Goal: Task Accomplishment & Management: Use online tool/utility

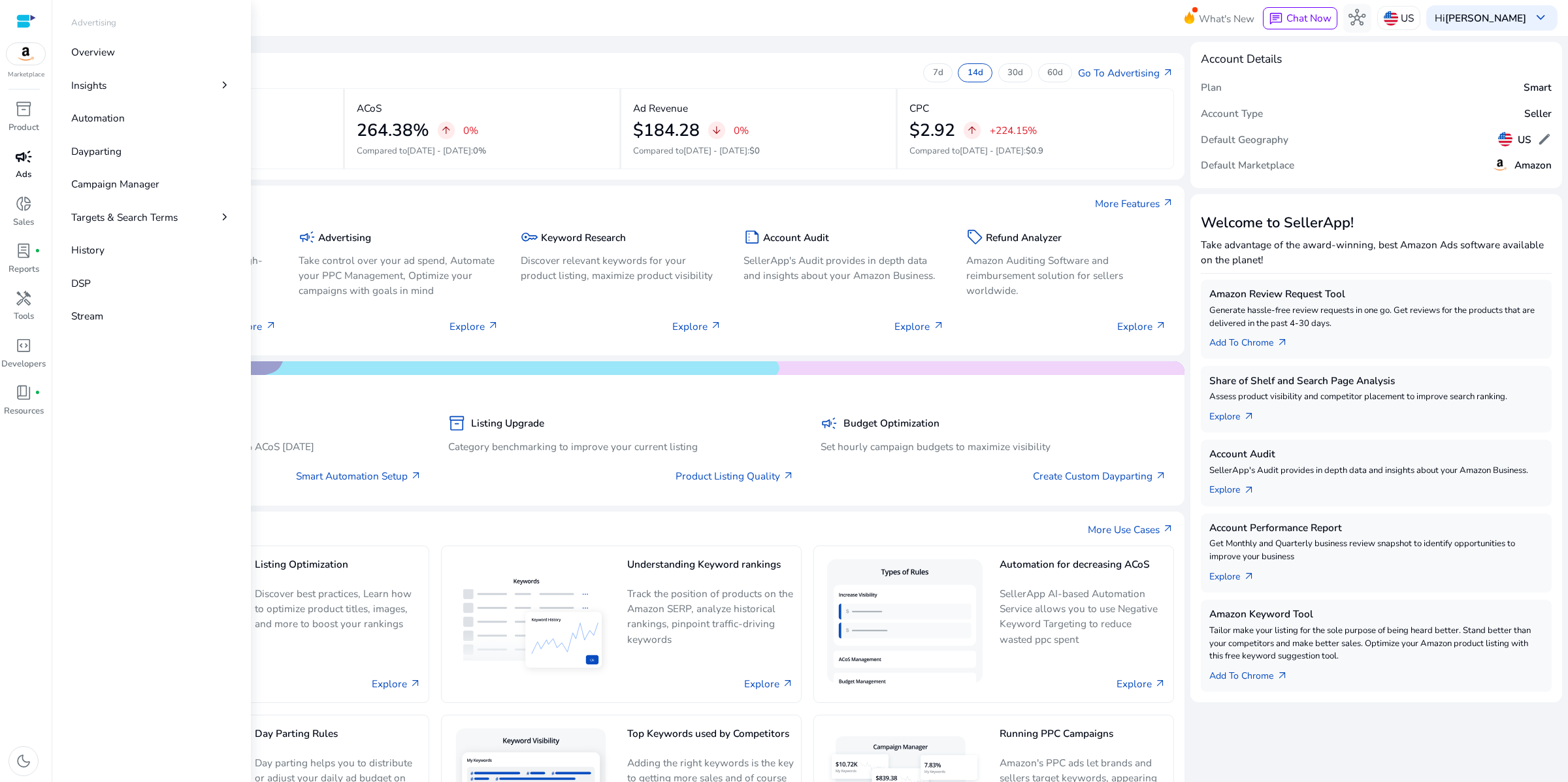
click at [15, 166] on span "campaign" at bounding box center [23, 157] width 17 height 17
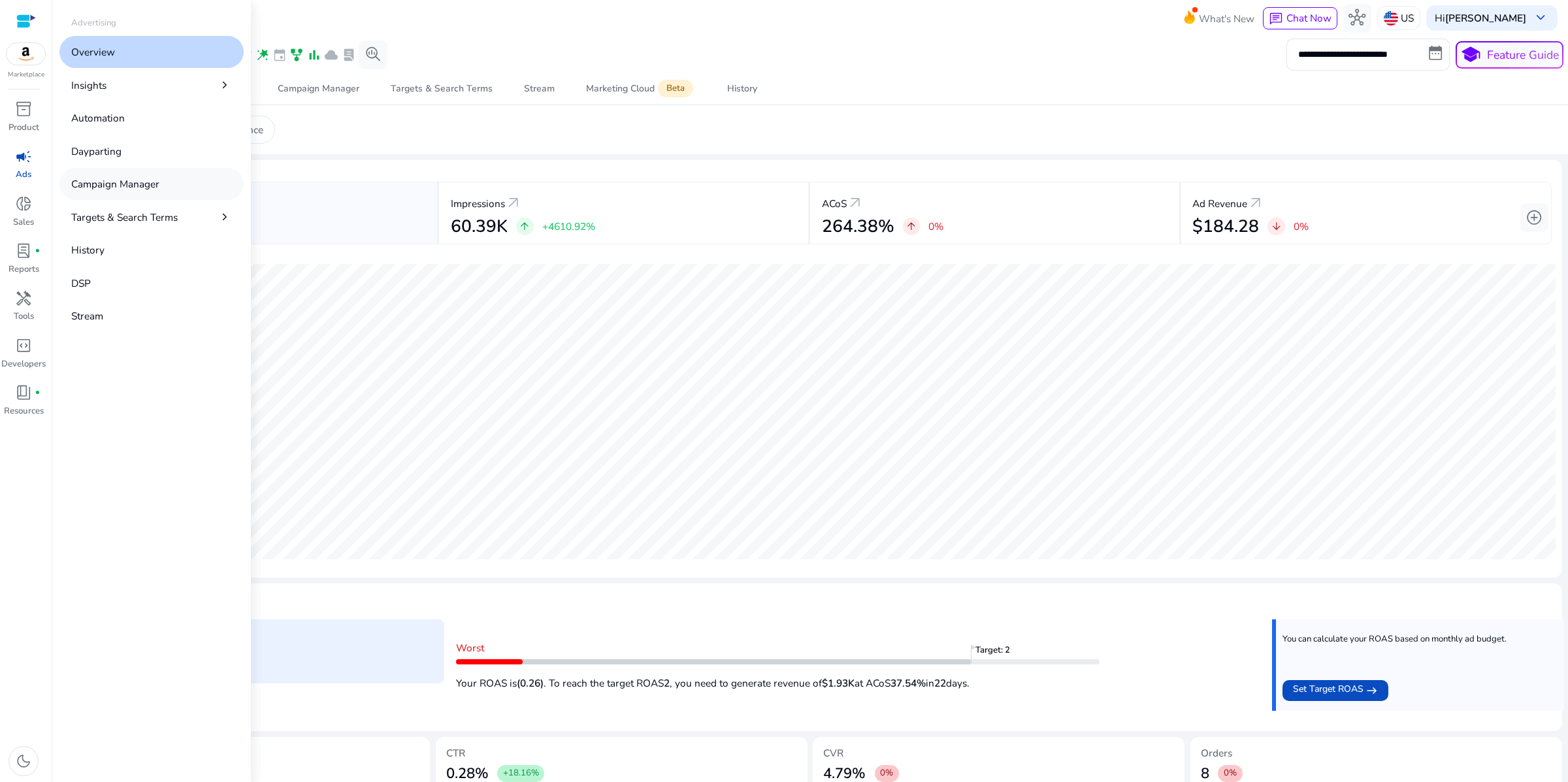
click at [137, 192] on p "Campaign Manager" at bounding box center [115, 184] width 88 height 15
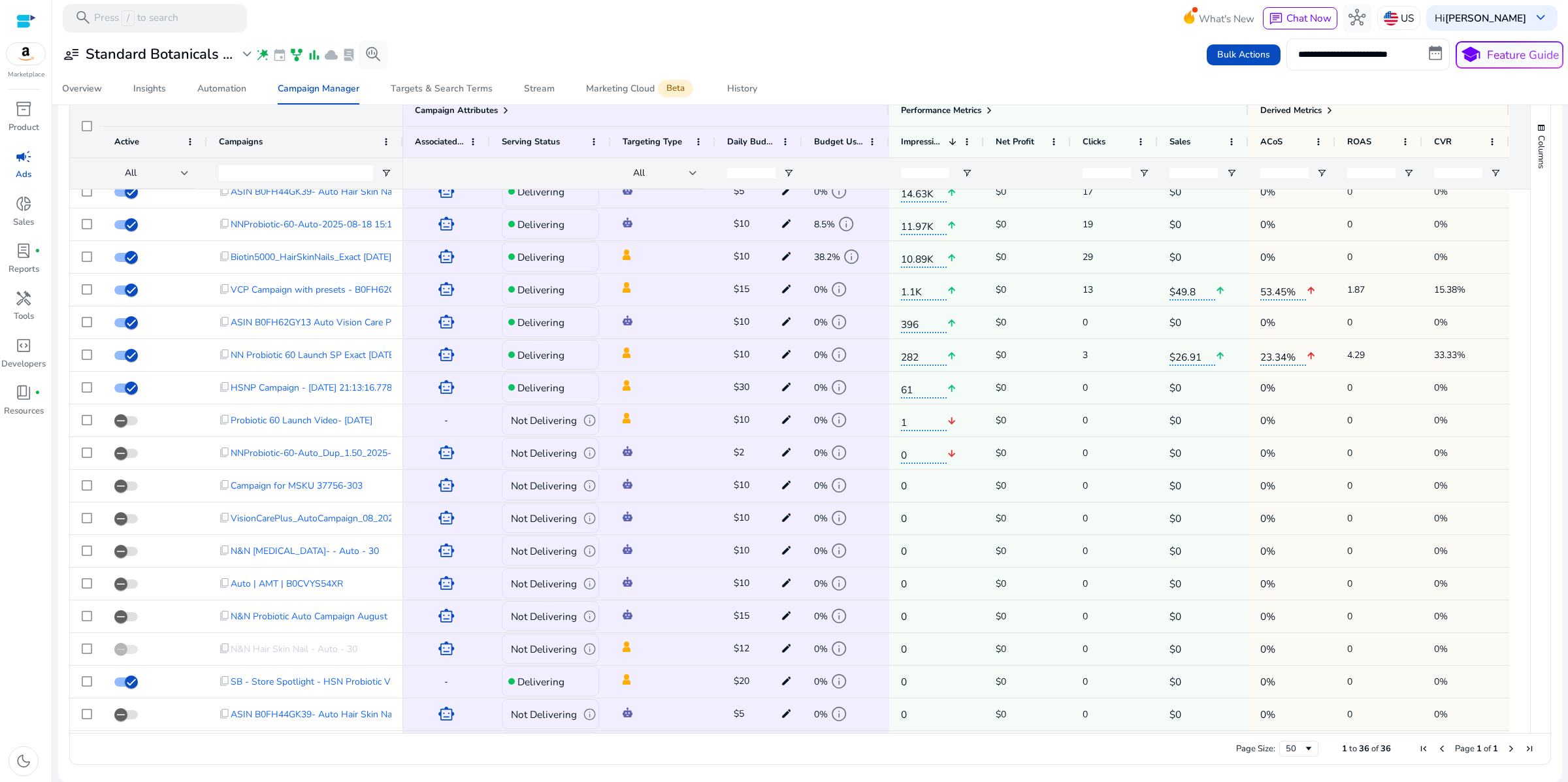
scroll to position [67, 0]
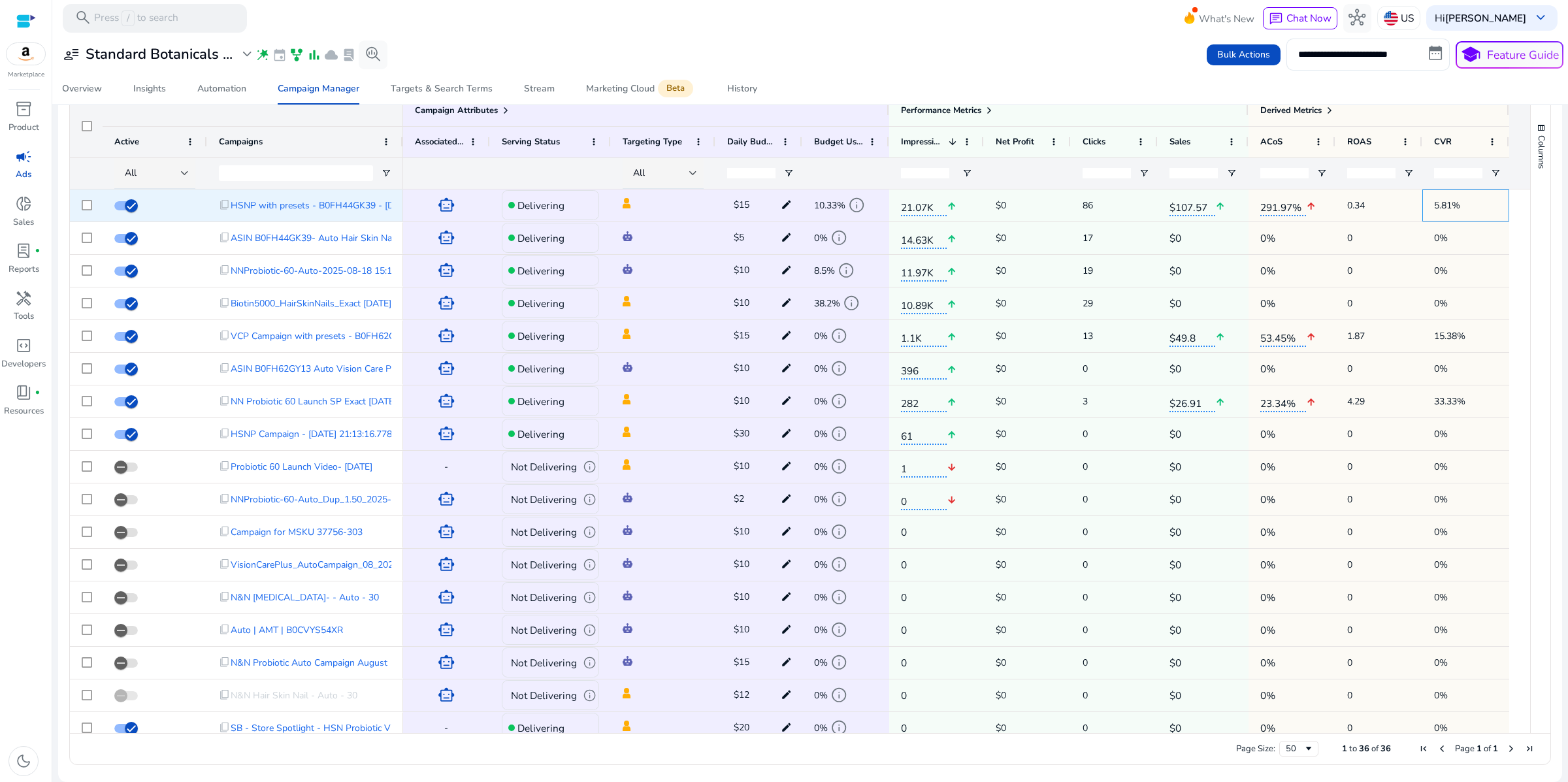
click at [1455, 203] on span "5.81%" at bounding box center [1465, 205] width 63 height 27
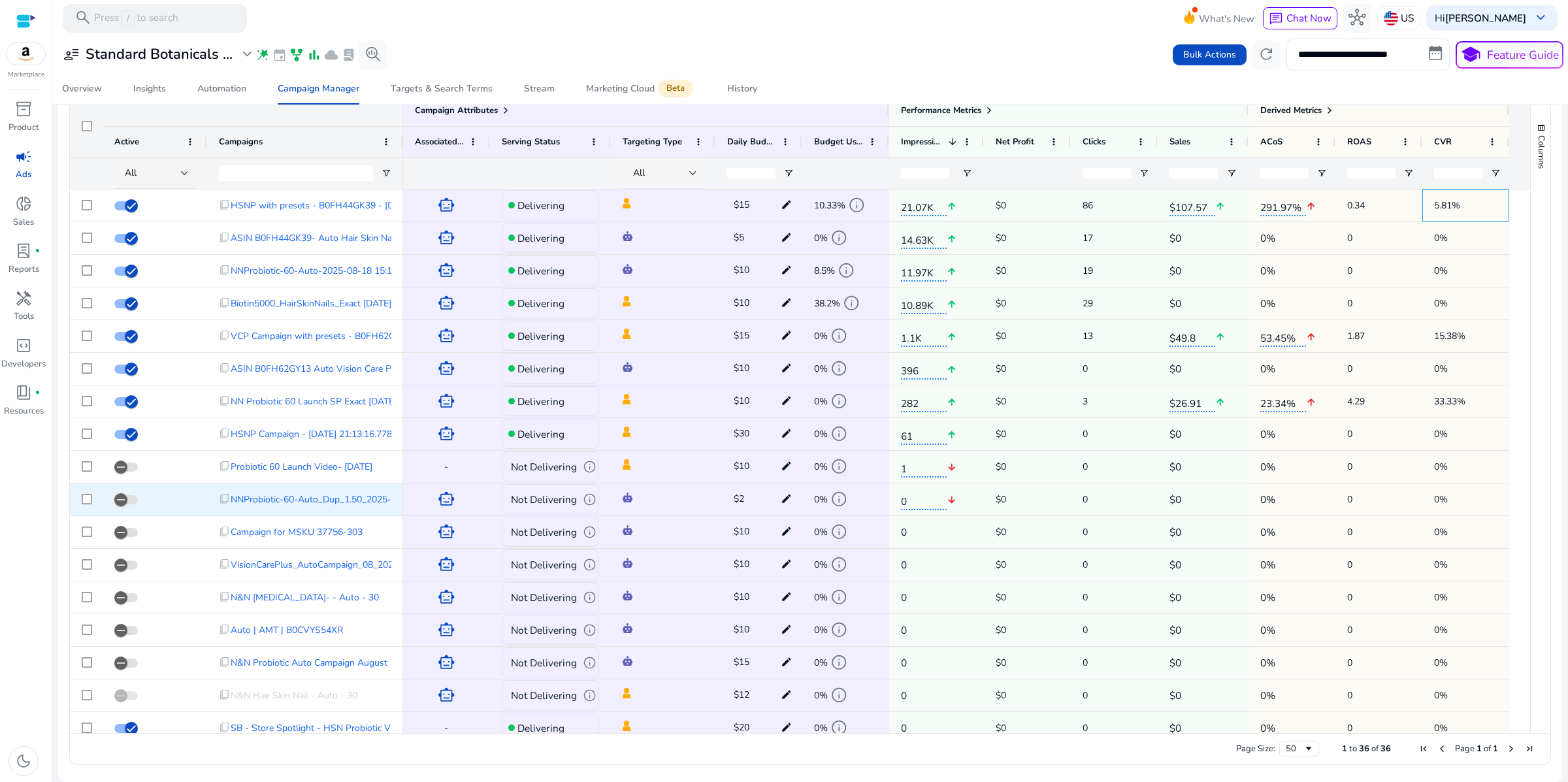
scroll to position [544, 0]
